Goal: Information Seeking & Learning: Learn about a topic

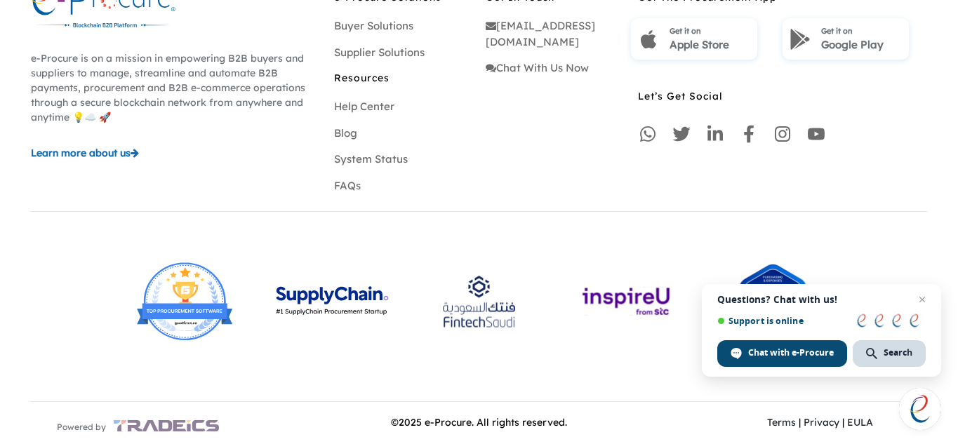
scroll to position [4289, 0]
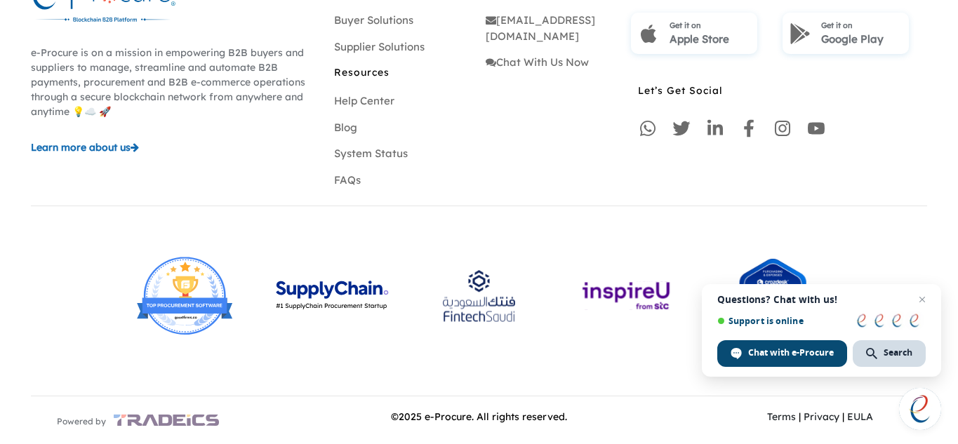
click at [324, 362] on div at bounding box center [331, 319] width 147 height 140
click at [925, 298] on span "Close chat" at bounding box center [923, 300] width 18 height 18
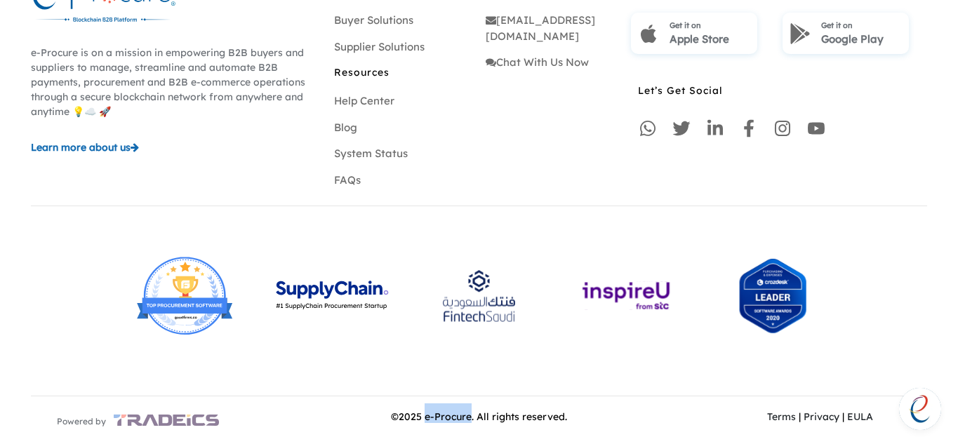
drag, startPoint x: 429, startPoint y: 417, endPoint x: 472, endPoint y: 413, distance: 43.0
click at [472, 413] on span "© 2025 e-Procure. All rights reserved." at bounding box center [479, 417] width 176 height 13
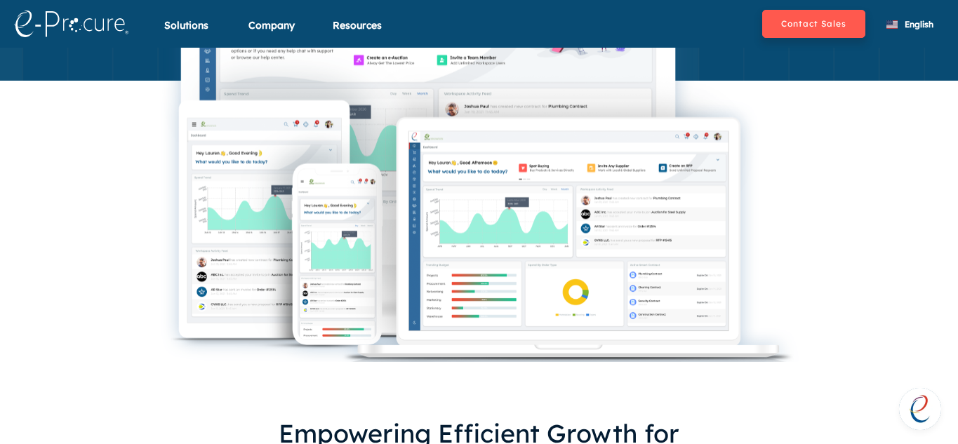
scroll to position [170, 0]
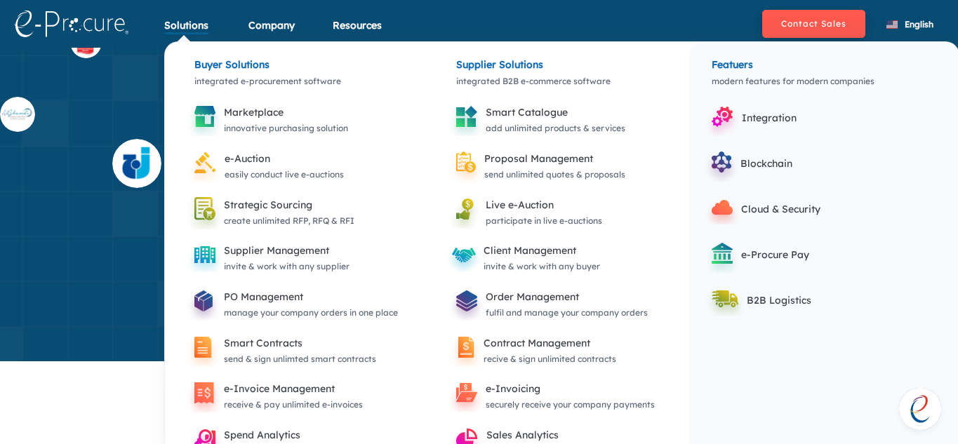
click at [197, 27] on div "Solutions" at bounding box center [186, 34] width 44 height 32
click at [192, 27] on div "Solutions" at bounding box center [186, 34] width 44 height 32
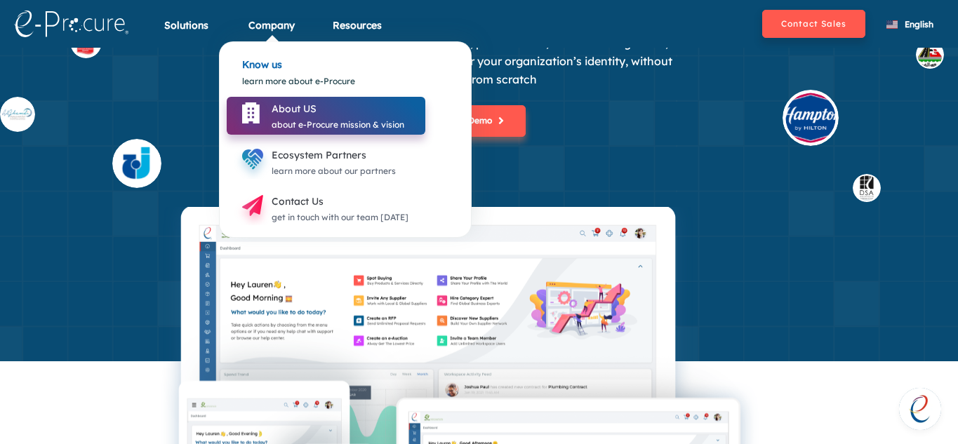
click at [289, 118] on div "about e-Procure mission & vision" at bounding box center [338, 124] width 133 height 15
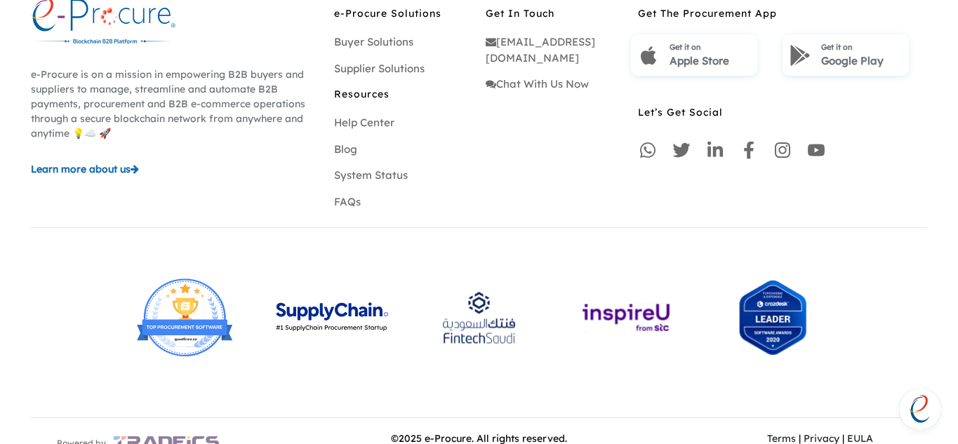
scroll to position [1692, 0]
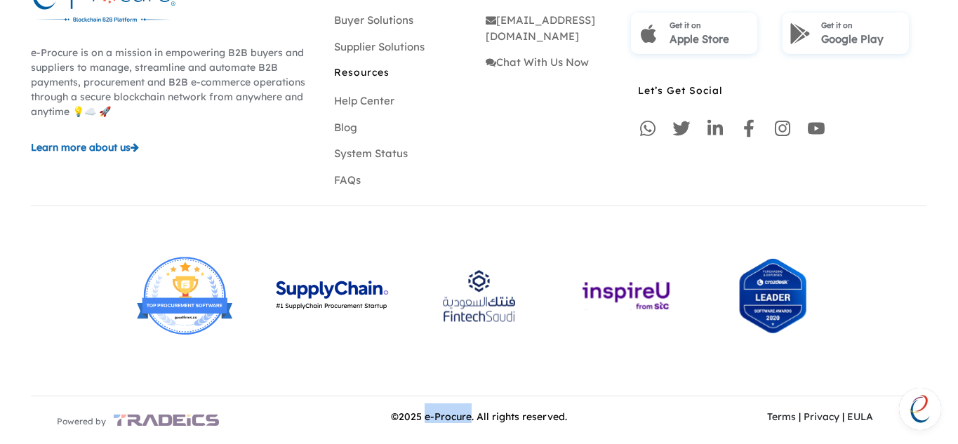
drag, startPoint x: 473, startPoint y: 420, endPoint x: 428, endPoint y: 420, distance: 44.2
click at [428, 420] on span "© 2025 e-Procure. All rights reserved." at bounding box center [479, 417] width 176 height 13
copy span "e-Procure"
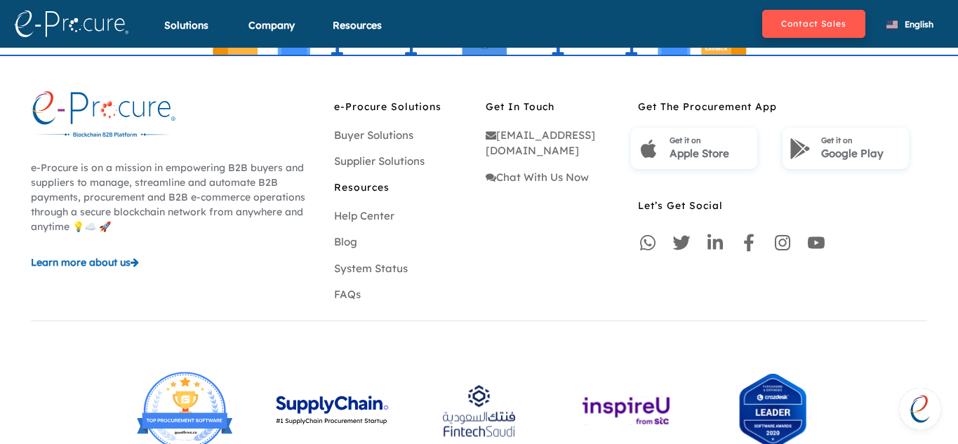
scroll to position [1505, 0]
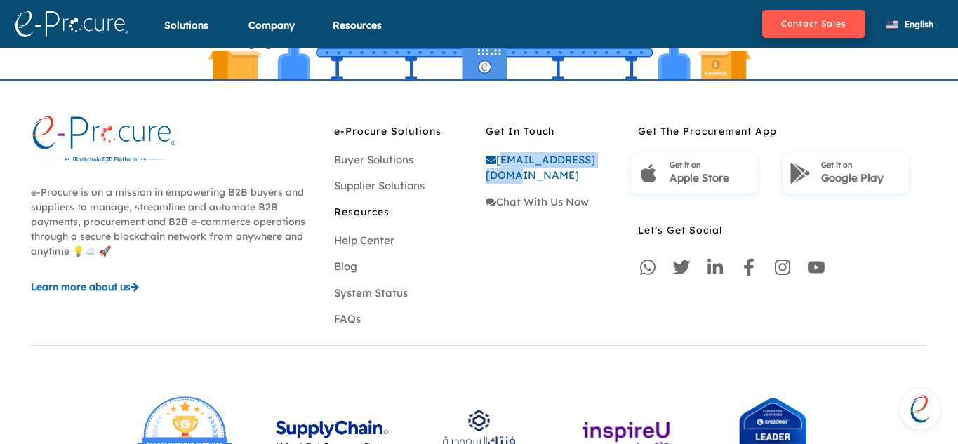
drag, startPoint x: 614, startPoint y: 157, endPoint x: 498, endPoint y: 154, distance: 115.9
click at [498, 154] on div "[EMAIL_ADDRESS][DOMAIN_NAME]" at bounding box center [555, 168] width 138 height 32
copy link "[EMAIL_ADDRESS][DOMAIN_NAME]"
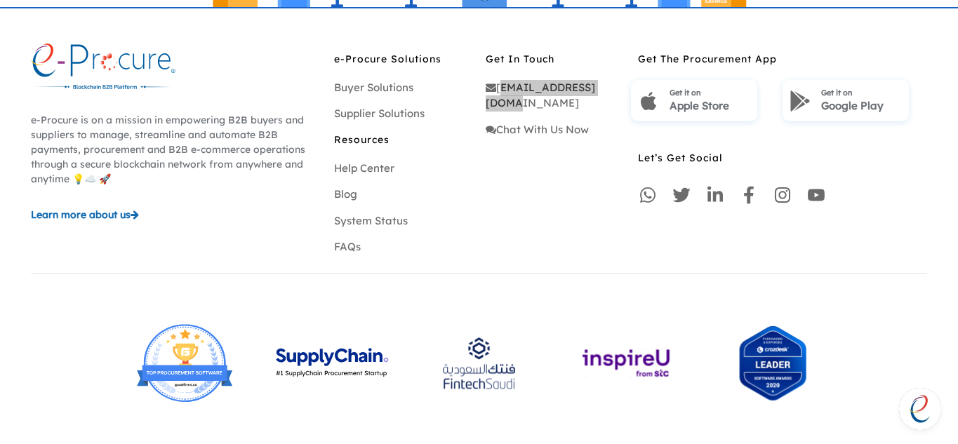
scroll to position [1645, 0]
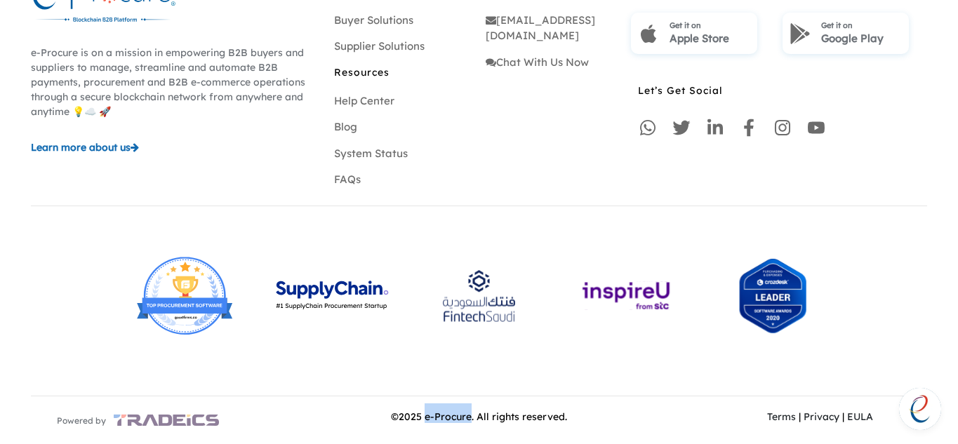
drag, startPoint x: 428, startPoint y: 416, endPoint x: 472, endPoint y: 421, distance: 44.4
click at [472, 421] on span "© 2025 e-Procure. All rights reserved." at bounding box center [479, 417] width 176 height 13
copy span "e-Procure"
